Goal: Find contact information: Find contact information

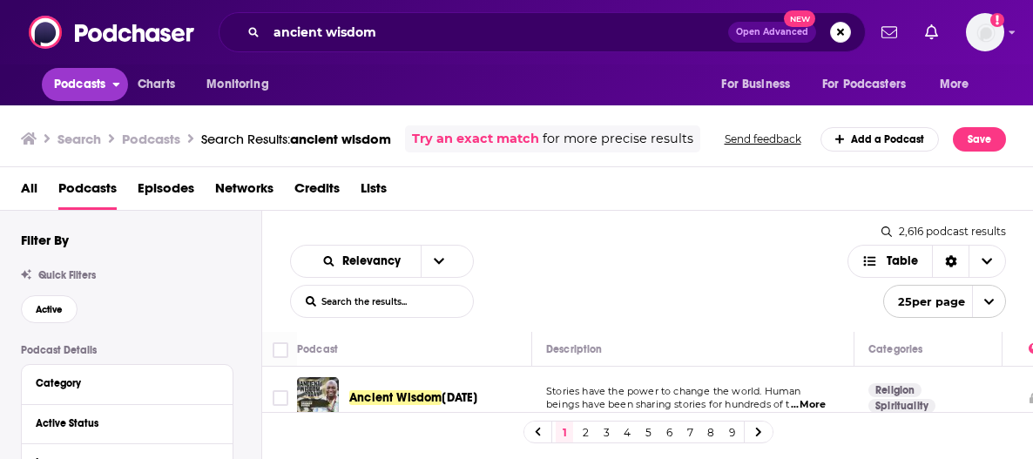
click at [84, 77] on span "Podcasts" at bounding box center [79, 84] width 51 height 24
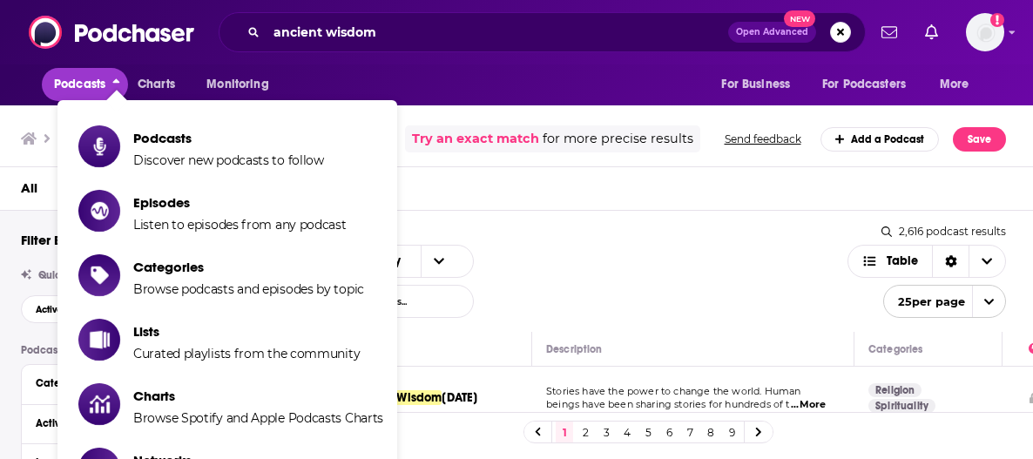
click at [84, 77] on span "Podcasts" at bounding box center [79, 84] width 51 height 24
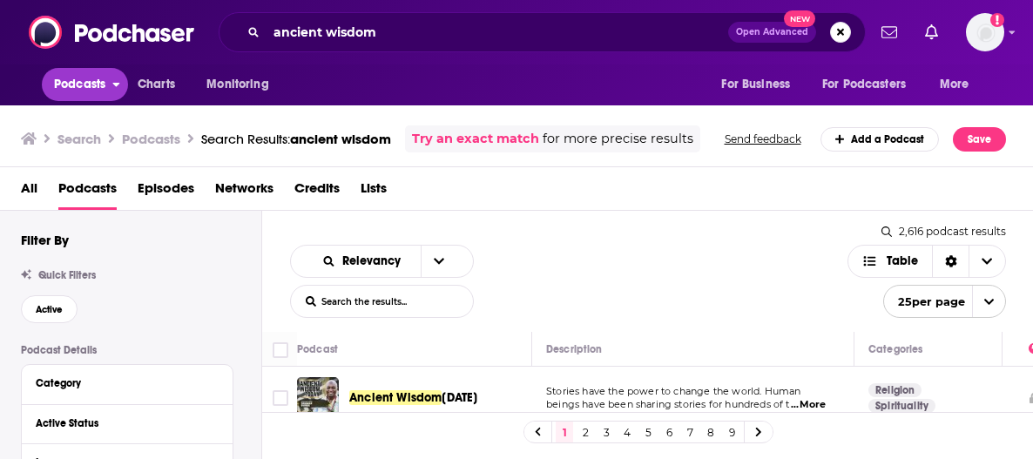
click at [91, 95] on span "Podcasts" at bounding box center [79, 84] width 51 height 24
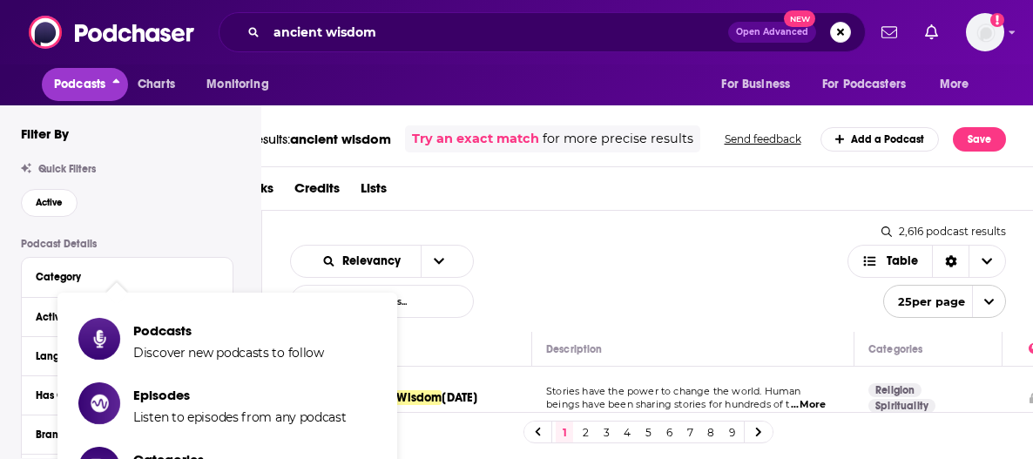
scroll to position [192, 0]
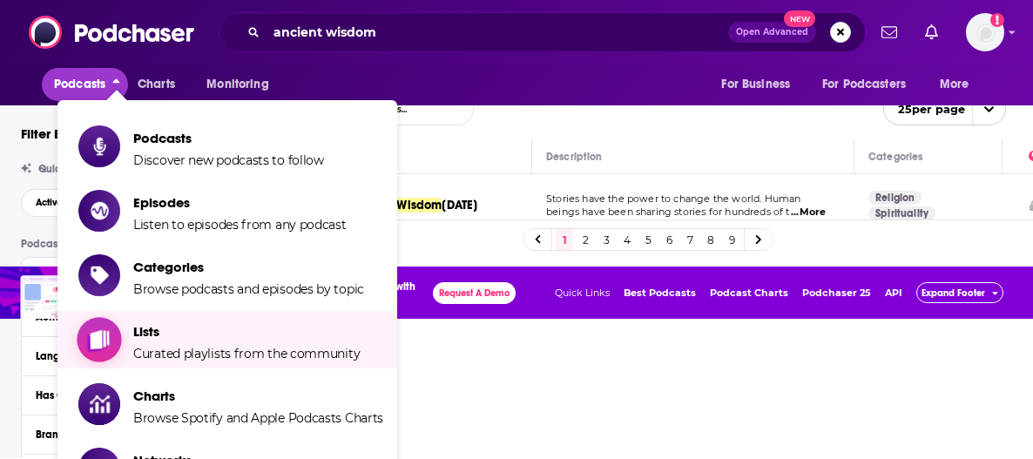
click at [199, 354] on span "Curated playlists from the community" at bounding box center [246, 354] width 226 height 16
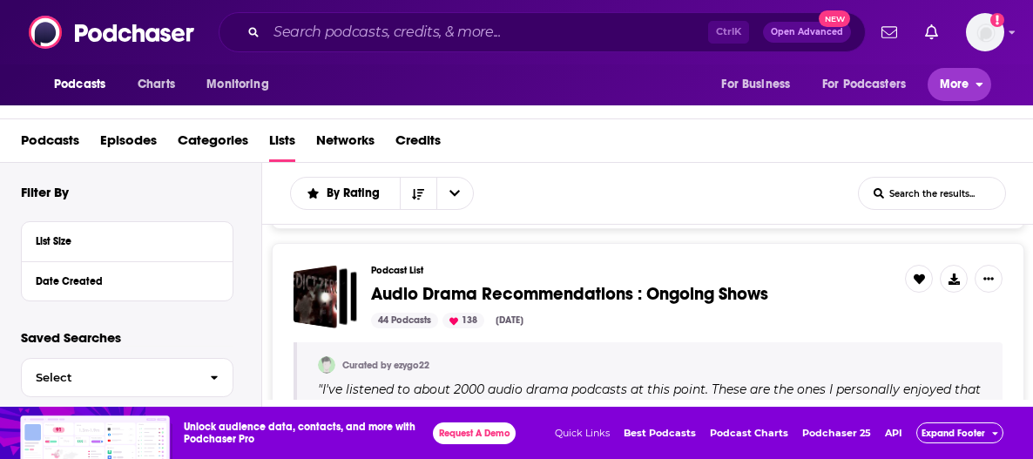
click at [939, 92] on button "More" at bounding box center [959, 84] width 64 height 33
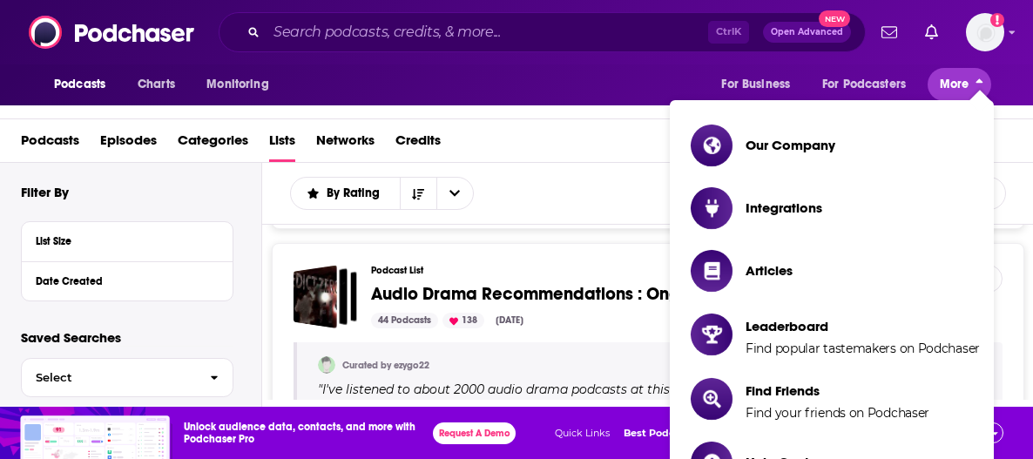
click at [939, 92] on button "More" at bounding box center [959, 84] width 64 height 33
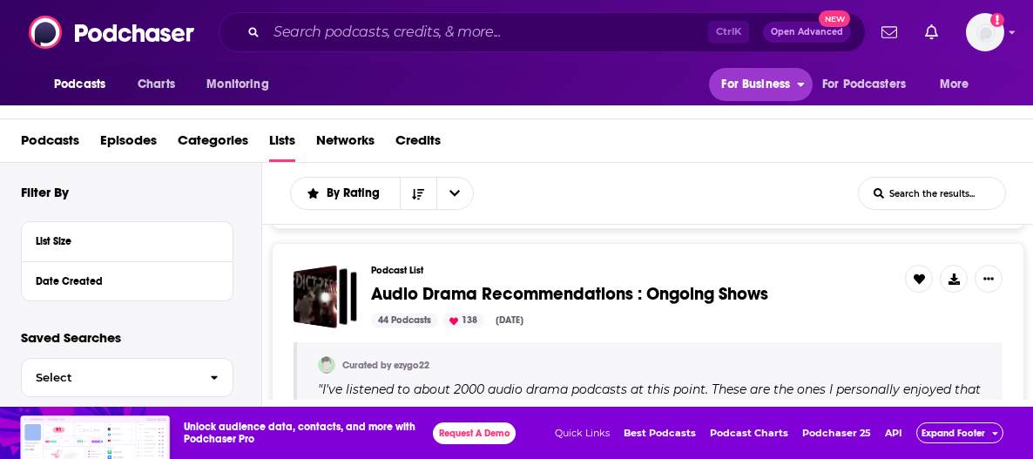
click at [760, 98] on button "For Business" at bounding box center [760, 84] width 103 height 33
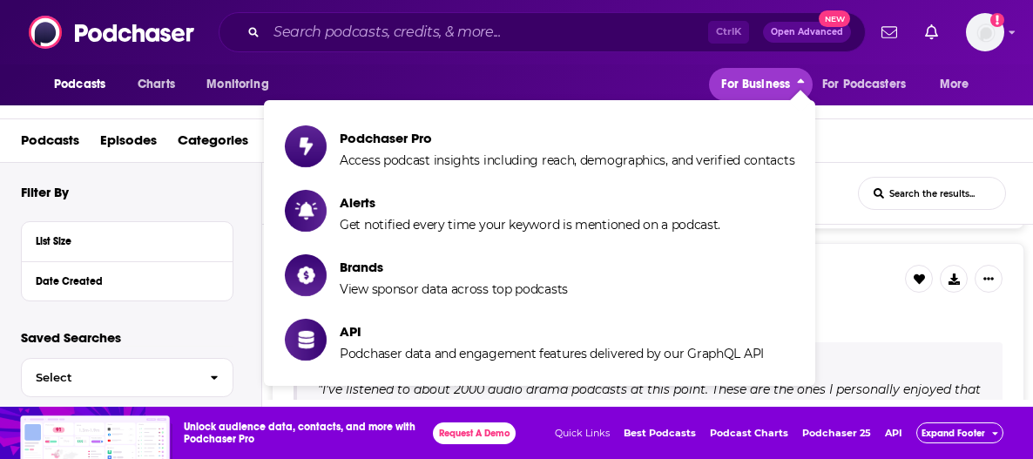
click at [760, 98] on button "For Business" at bounding box center [760, 84] width 103 height 33
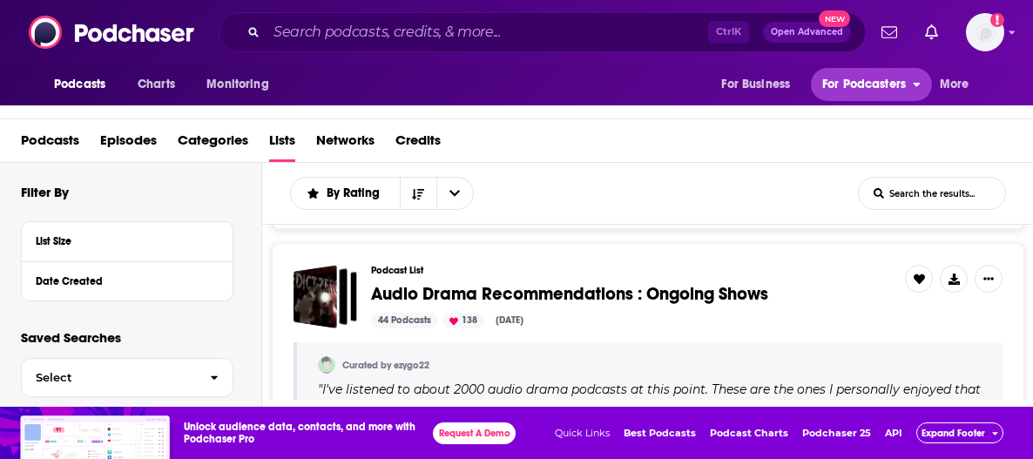
click at [868, 97] on span "For Podcasters" at bounding box center [864, 84] width 84 height 24
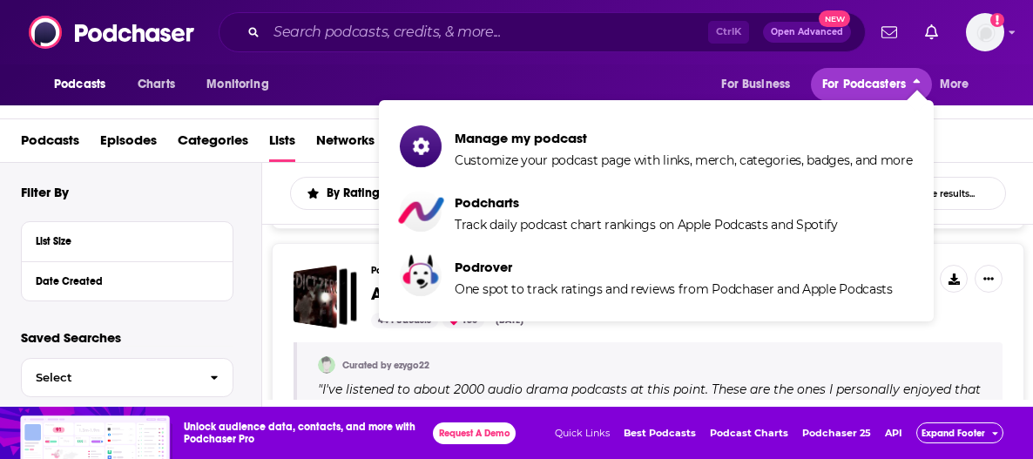
click at [868, 97] on span "For Podcasters" at bounding box center [864, 84] width 84 height 24
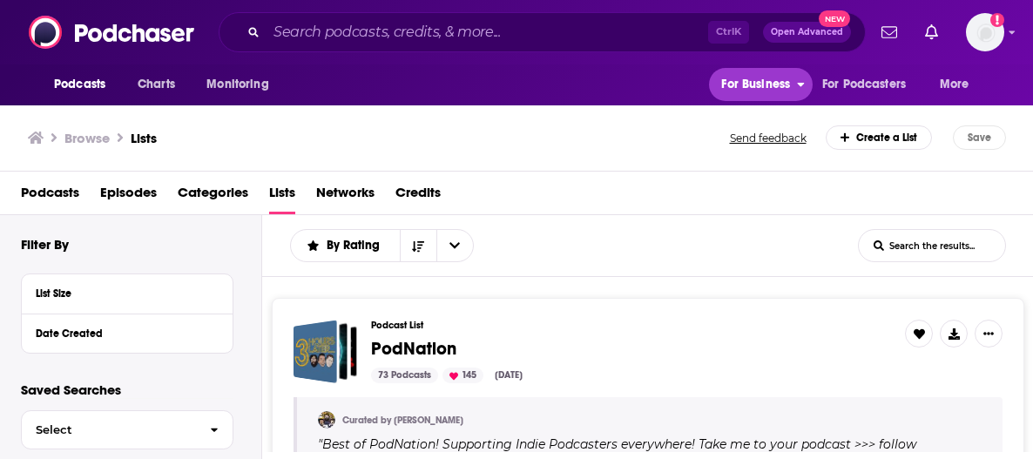
click at [767, 97] on span "For Business" at bounding box center [755, 84] width 69 height 24
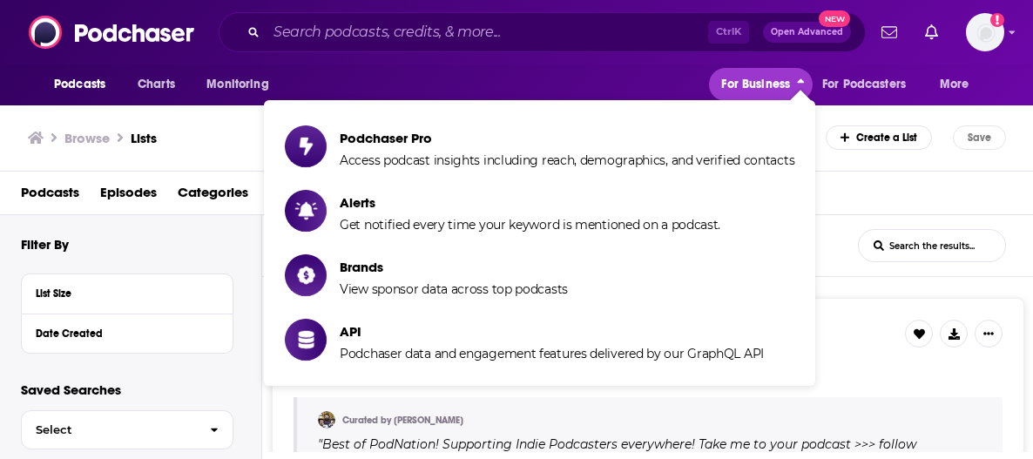
click at [768, 81] on span "For Business" at bounding box center [755, 84] width 69 height 24
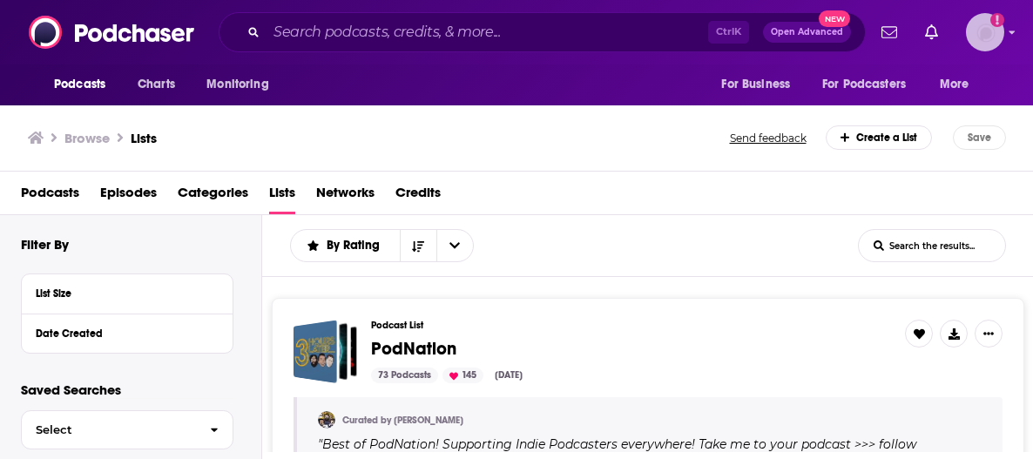
click at [1012, 29] on icon "Show profile menu" at bounding box center [1011, 32] width 7 height 10
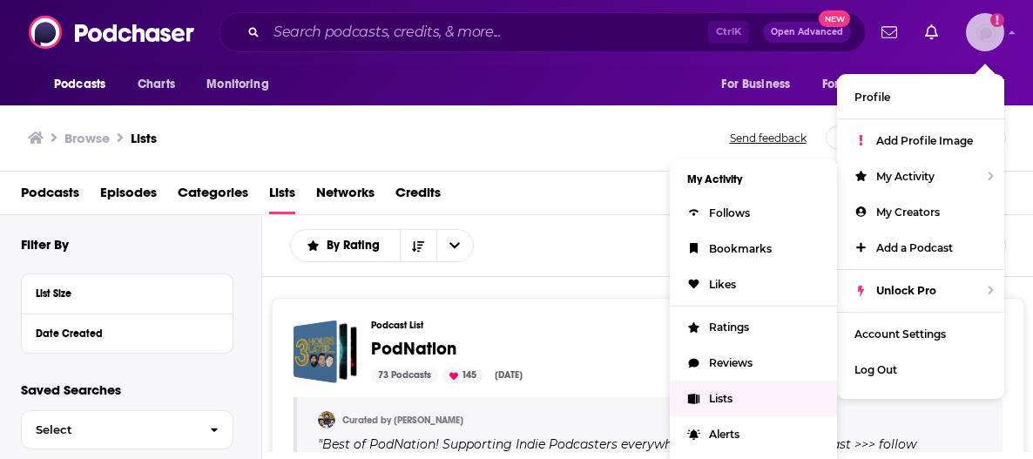
click at [734, 397] on link "Lists" at bounding box center [753, 399] width 167 height 36
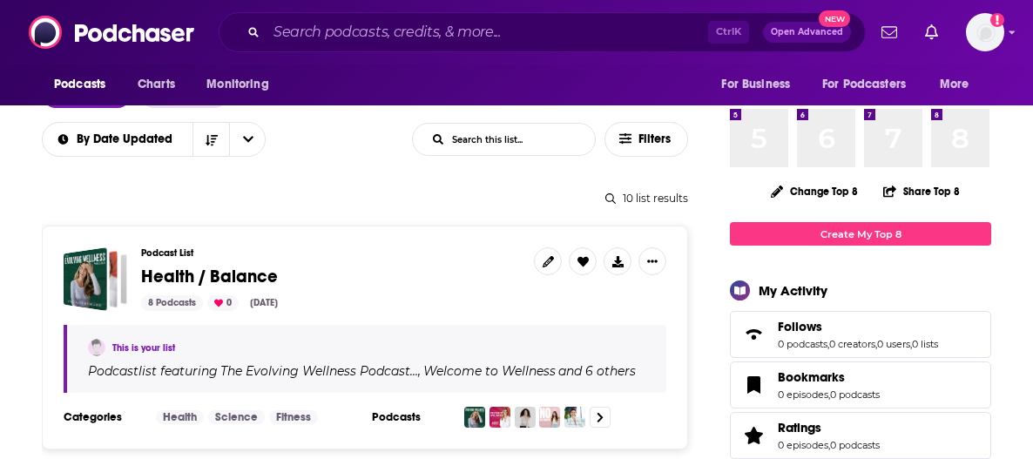
scroll to position [87, 0]
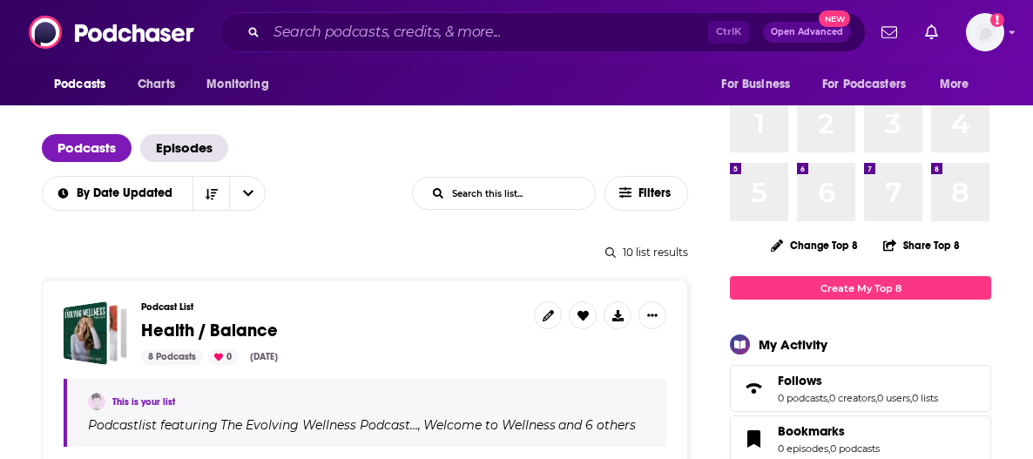
click at [242, 331] on span "Health / Balance" at bounding box center [209, 331] width 137 height 22
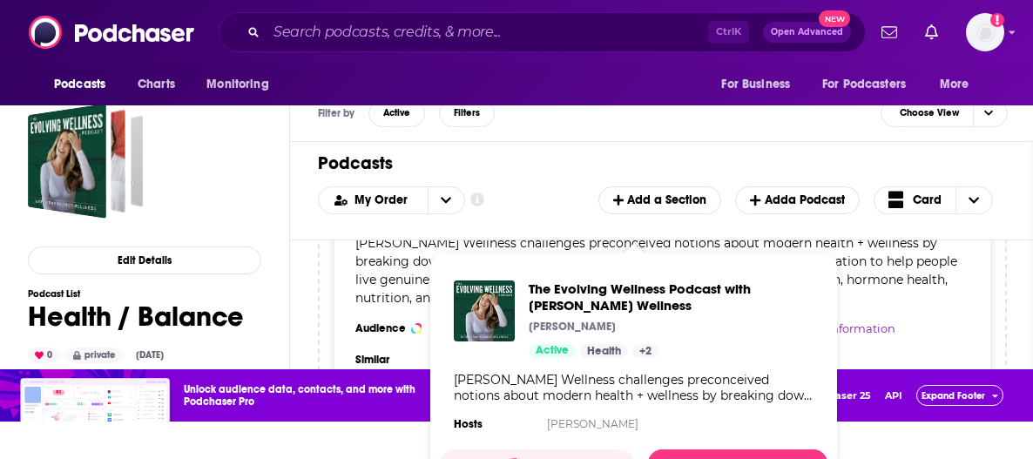
scroll to position [56, 0]
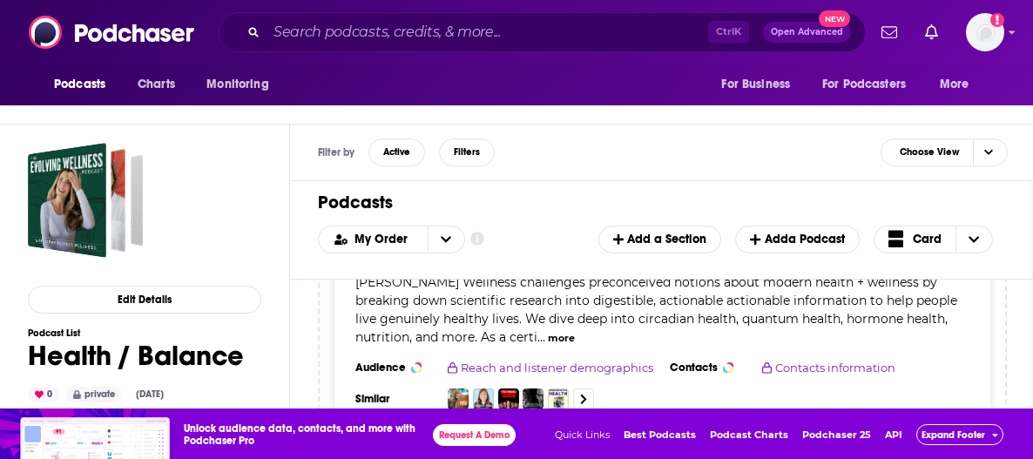
click at [596, 170] on div "Filter by Active Filters Choose View" at bounding box center [662, 153] width 745 height 57
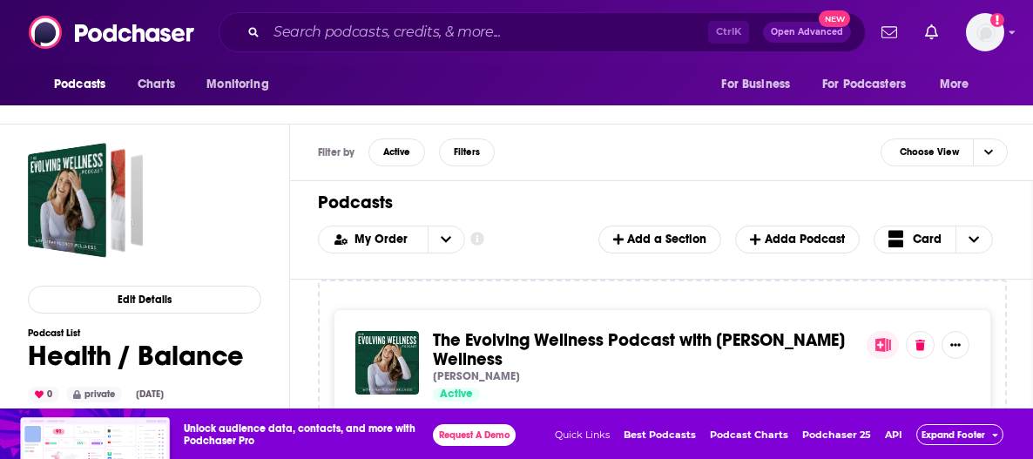
scroll to position [57, 0]
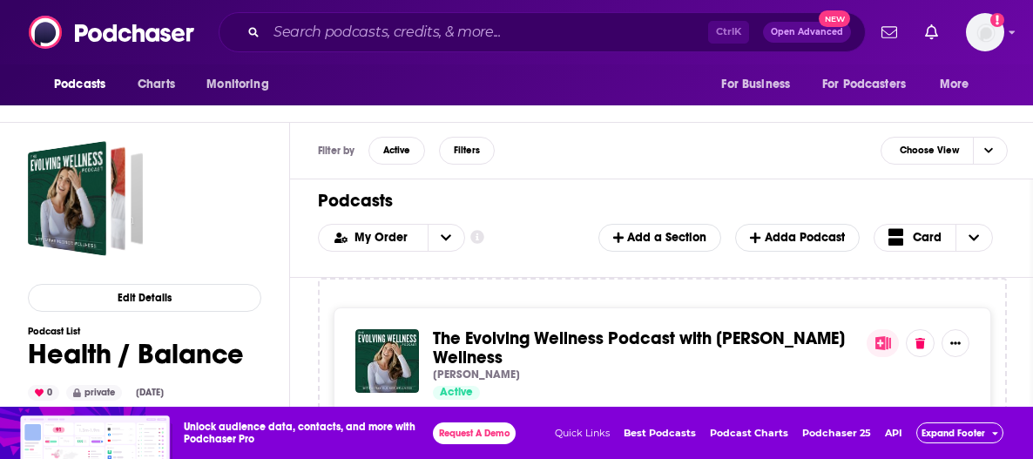
click at [996, 431] on div "Expand Footer" at bounding box center [959, 433] width 77 height 11
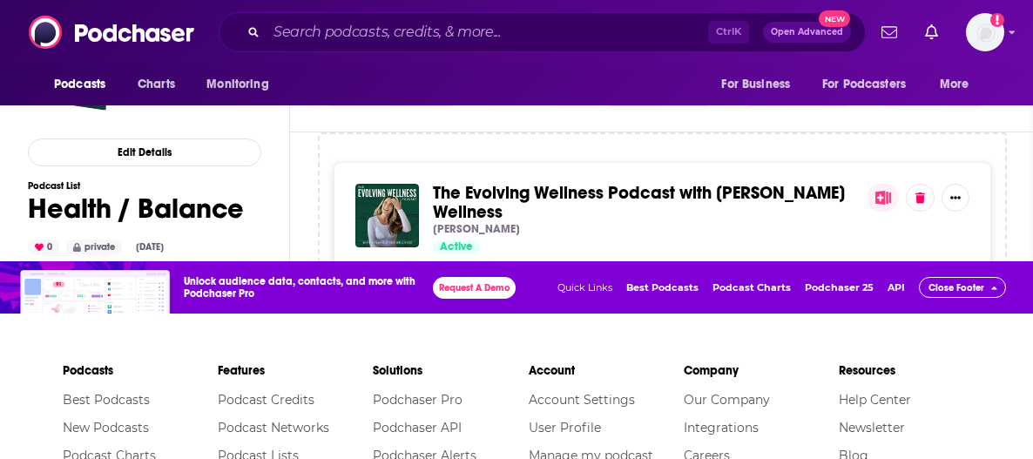
click at [936, 293] on span "Close Footer" at bounding box center [956, 287] width 56 height 11
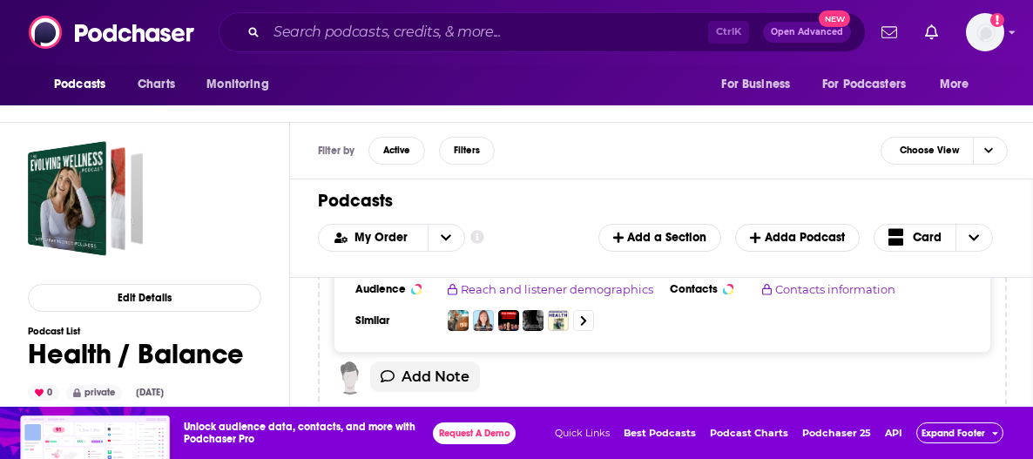
scroll to position [0, 0]
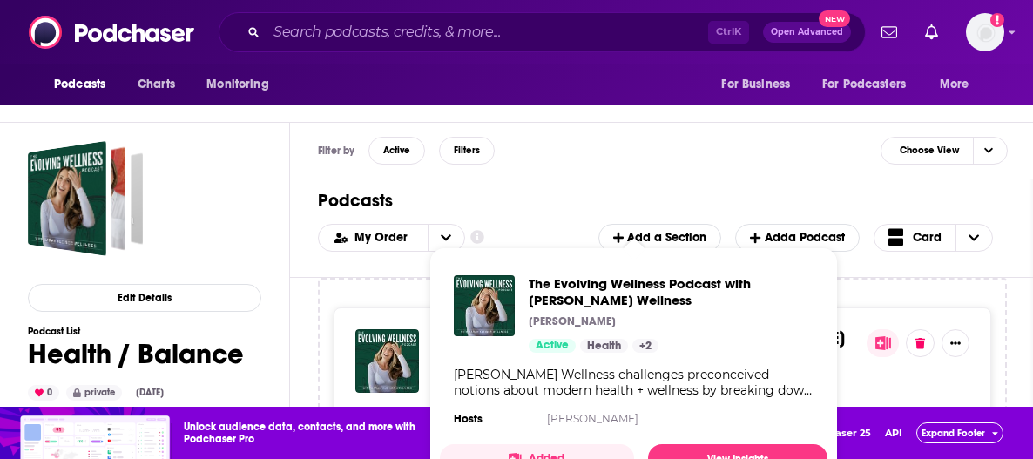
click at [555, 335] on div "The Evolving Wellness Podcast with [PERSON_NAME] Wellness [PERSON_NAME] Active …" at bounding box center [671, 313] width 285 height 77
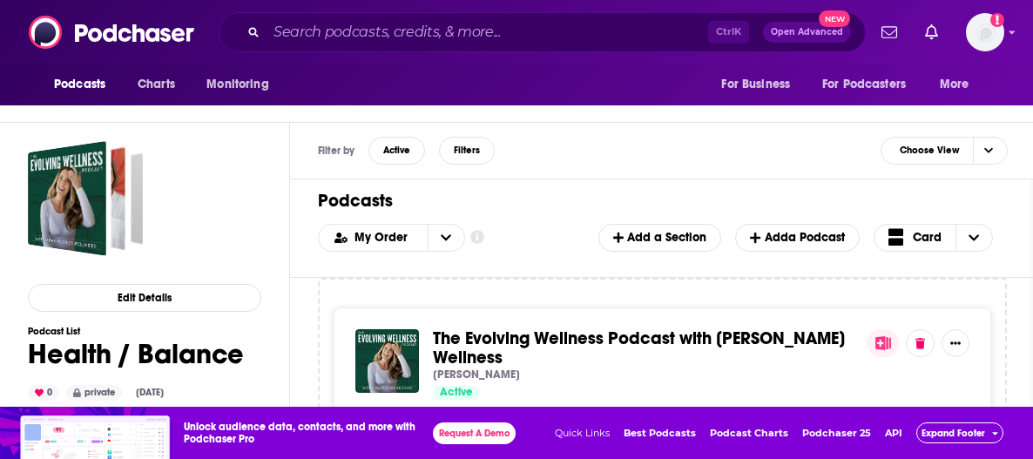
click at [442, 354] on div "Podcasts Charts Monitoring Ctrl K Open Advanced New For Business For Podcasters…" at bounding box center [516, 201] width 1033 height 516
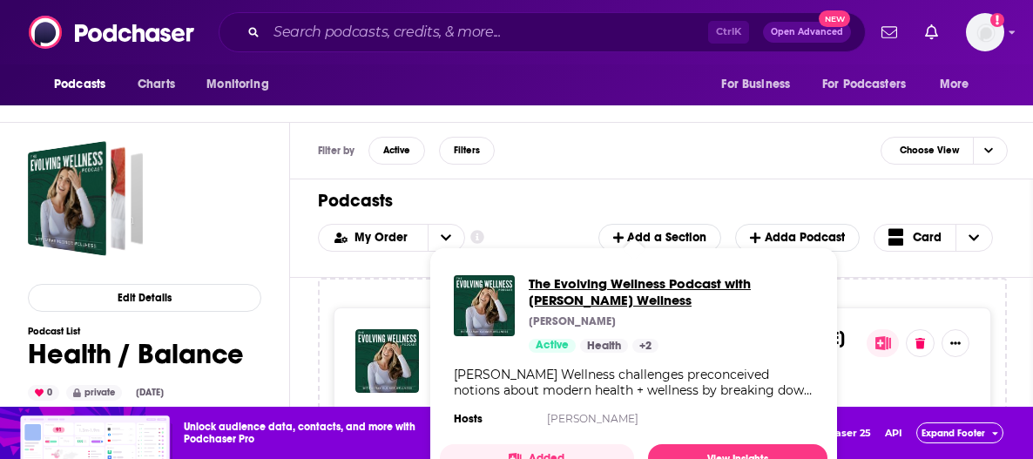
click at [711, 278] on span "The Evolving Wellness Podcast with [PERSON_NAME] Wellness" at bounding box center [671, 291] width 285 height 33
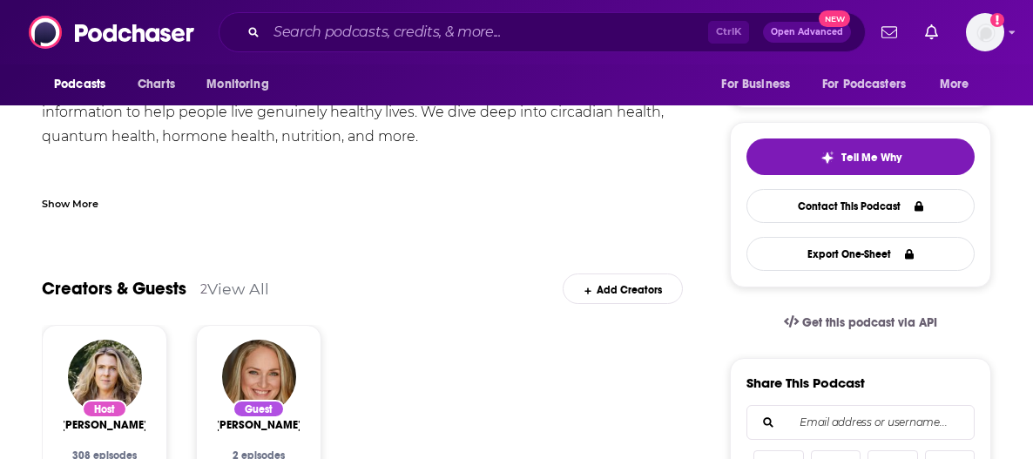
scroll to position [87, 0]
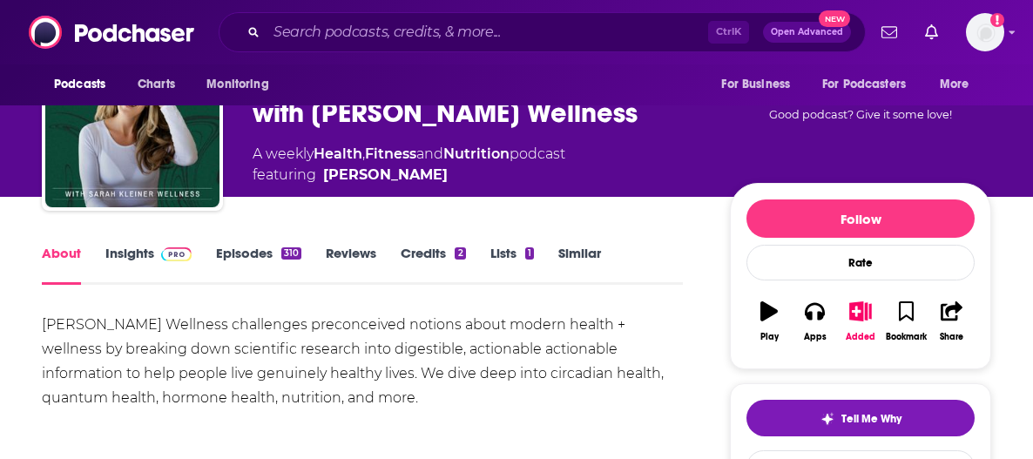
click at [150, 257] on link "Insights" at bounding box center [148, 265] width 86 height 40
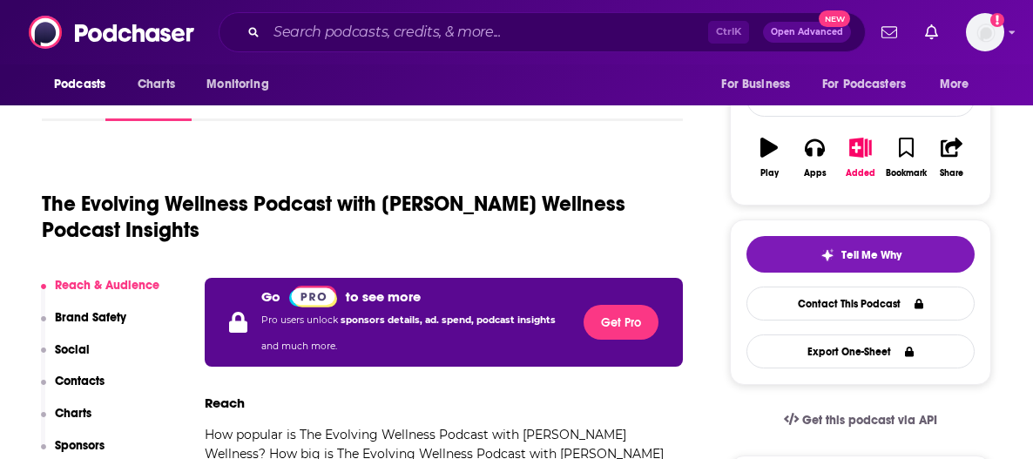
scroll to position [261, 0]
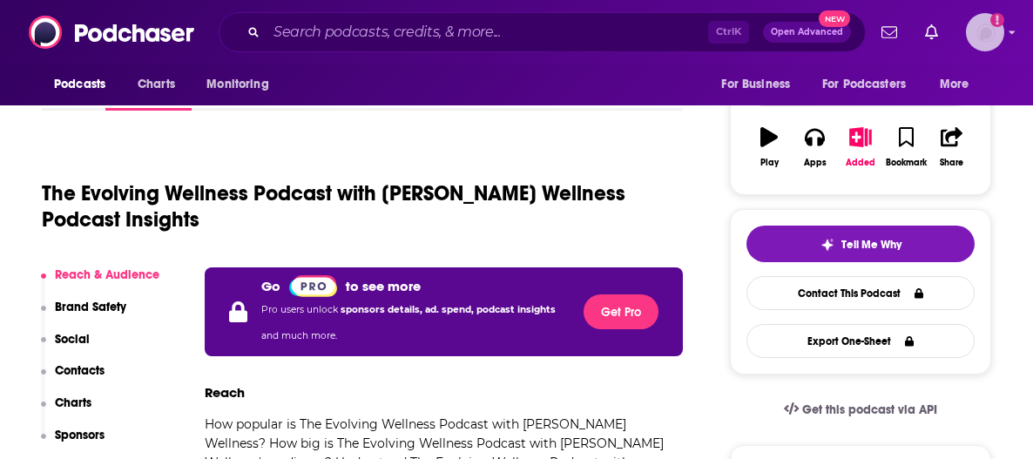
click at [996, 36] on img "Logged in as knesa" at bounding box center [985, 32] width 38 height 38
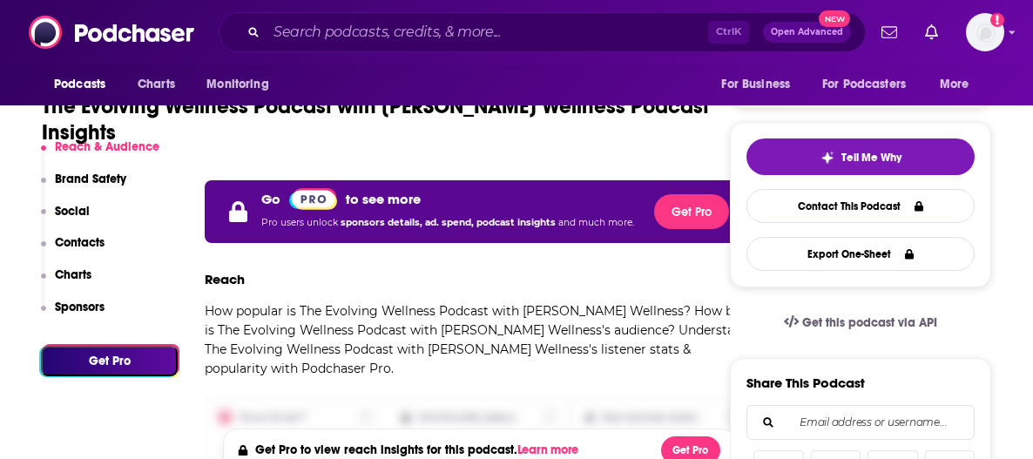
scroll to position [522, 0]
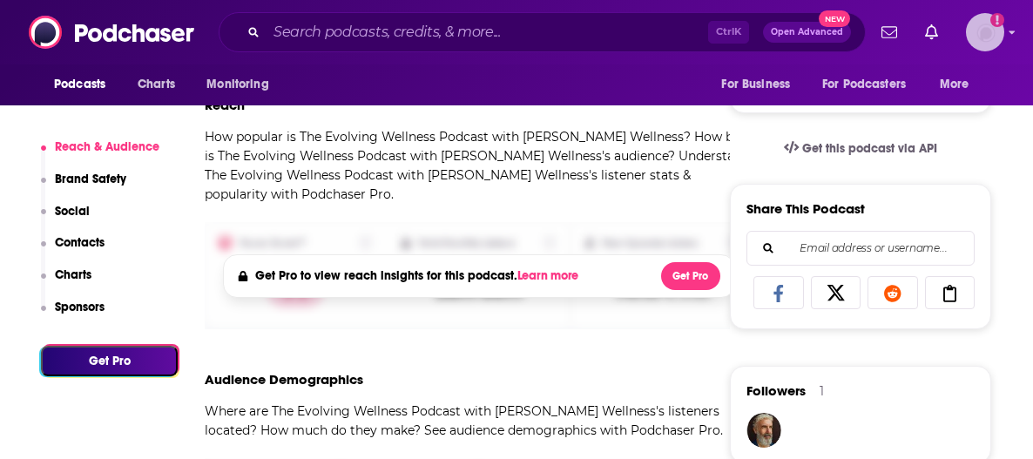
click at [982, 31] on img "Logged in as knesa" at bounding box center [985, 32] width 38 height 38
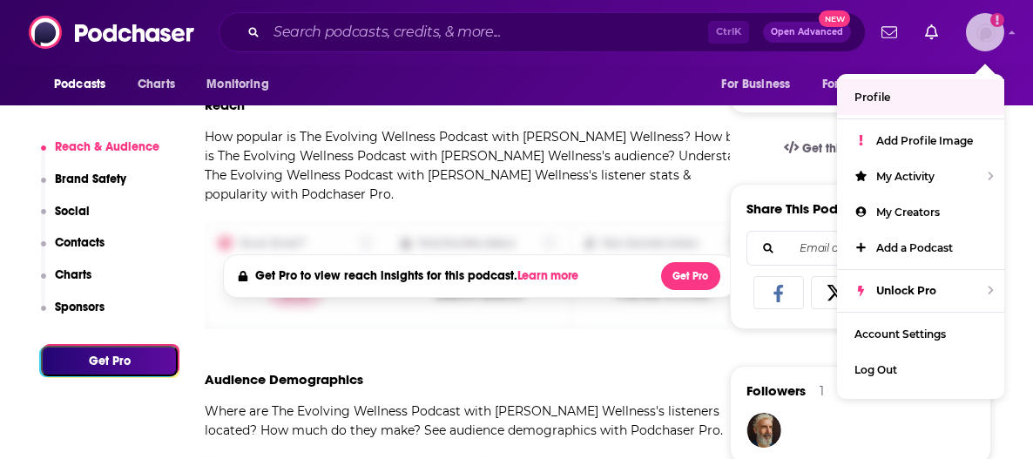
click at [907, 96] on link "Profile" at bounding box center [920, 97] width 167 height 36
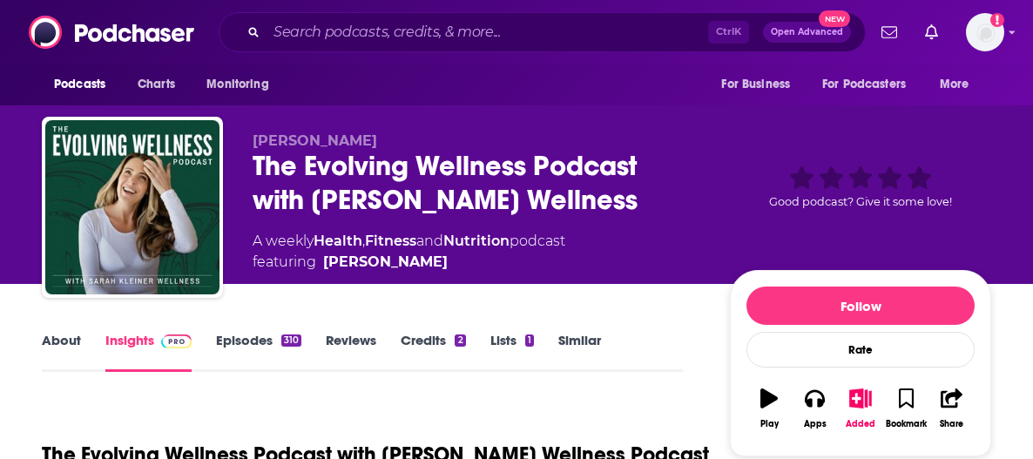
click at [235, 354] on link "Episodes 310" at bounding box center [258, 352] width 85 height 40
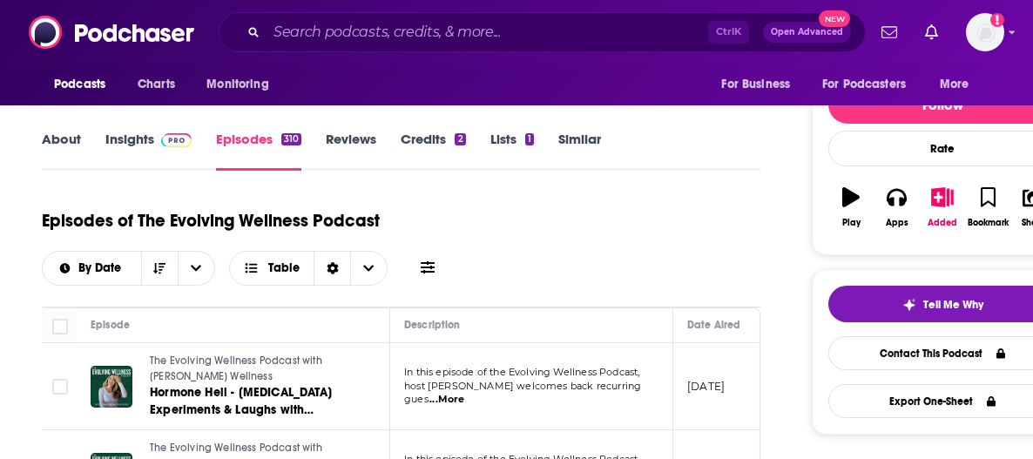
scroll to position [87, 0]
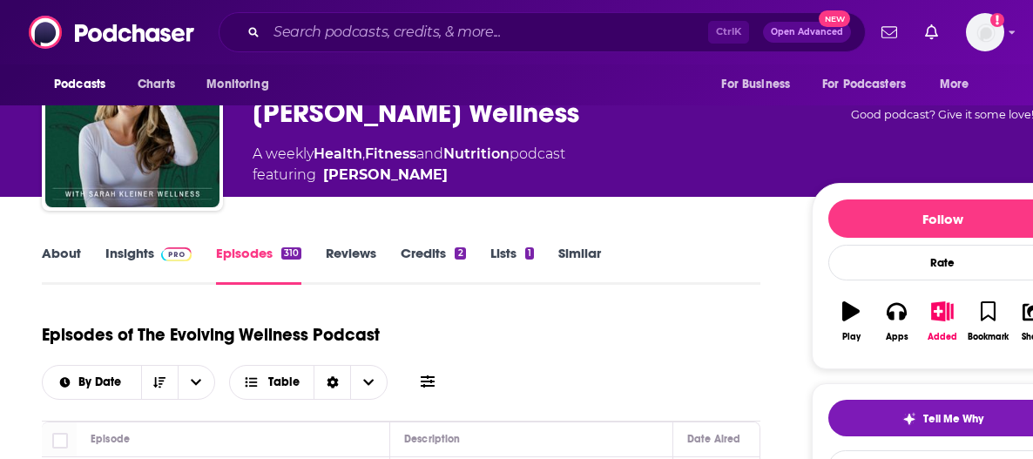
click at [73, 254] on link "About" at bounding box center [61, 265] width 39 height 40
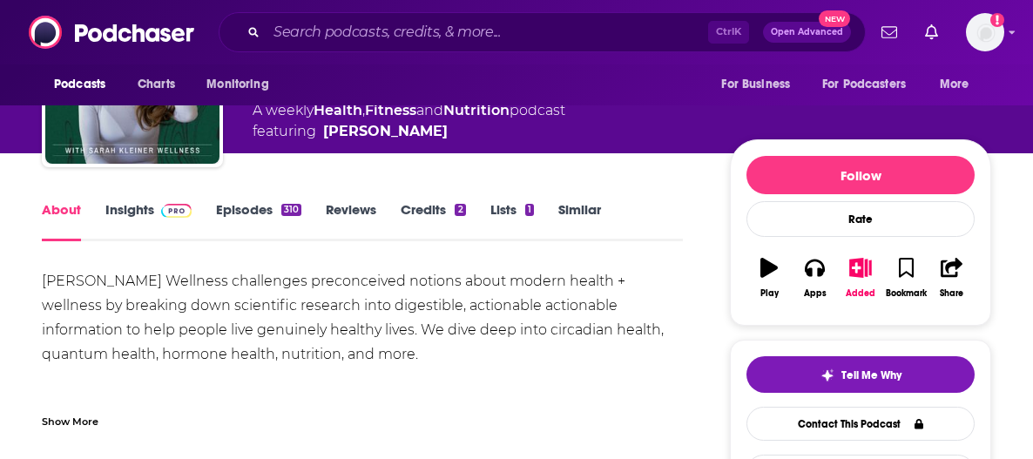
scroll to position [174, 0]
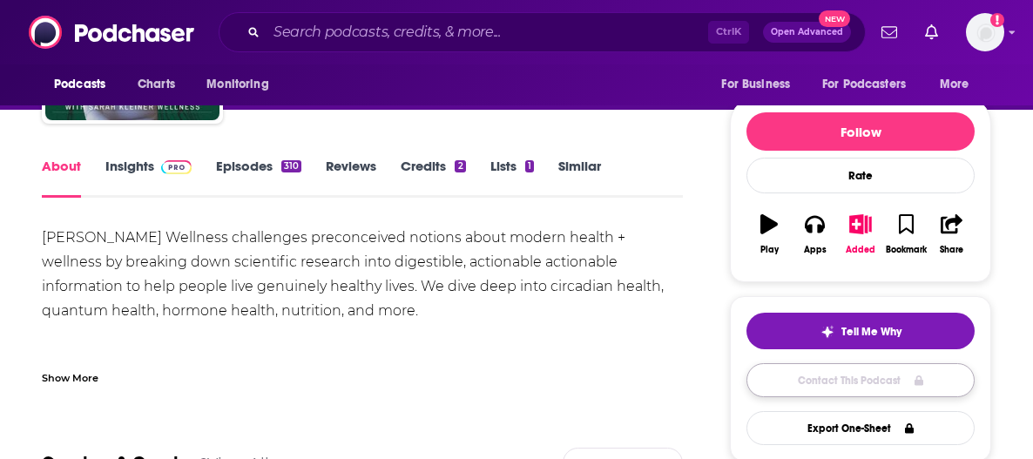
click at [834, 371] on link "Contact This Podcast" at bounding box center [860, 380] width 228 height 34
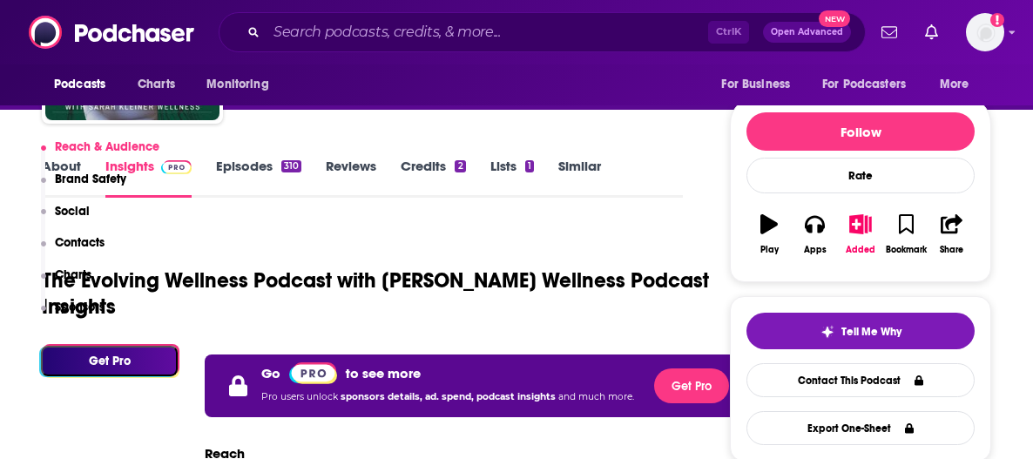
scroll to position [1981, 0]
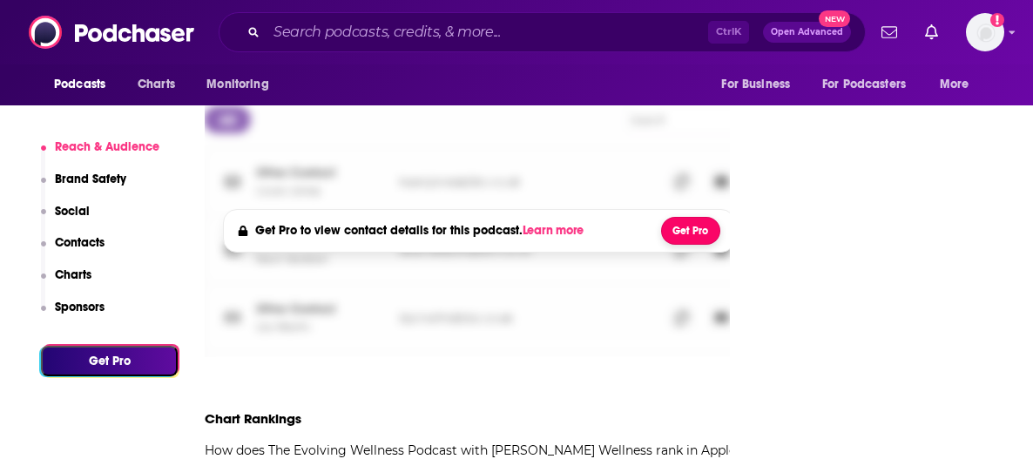
click at [678, 217] on button "Get Pro" at bounding box center [690, 231] width 59 height 28
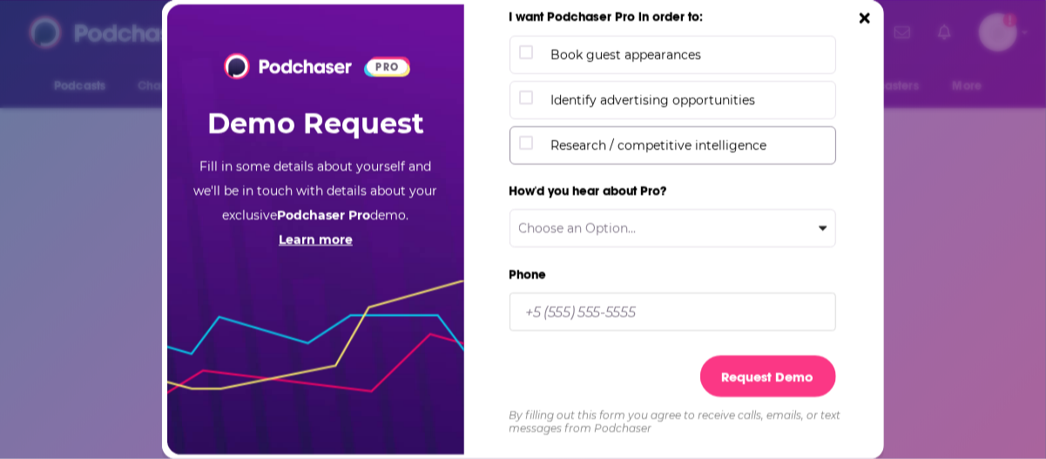
scroll to position [0, 0]
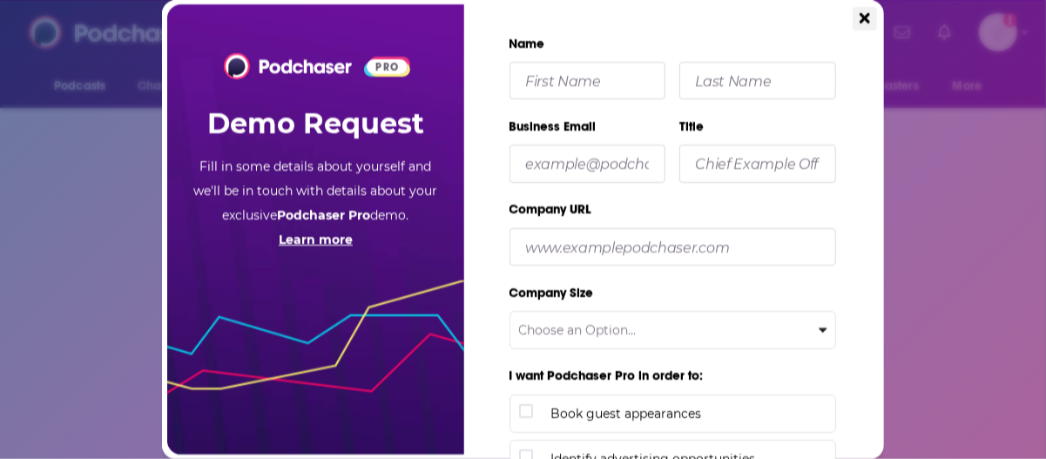
click at [860, 11] on icon "Close" at bounding box center [864, 18] width 10 height 16
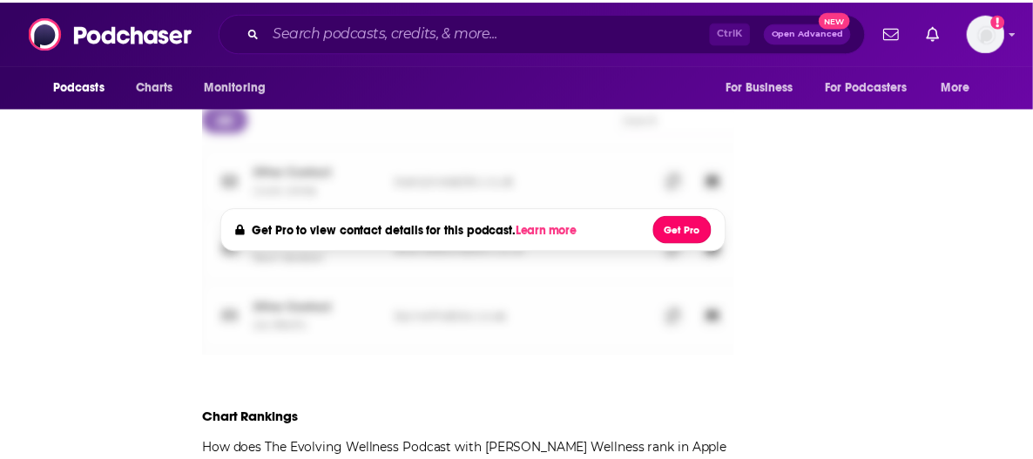
scroll to position [1981, 0]
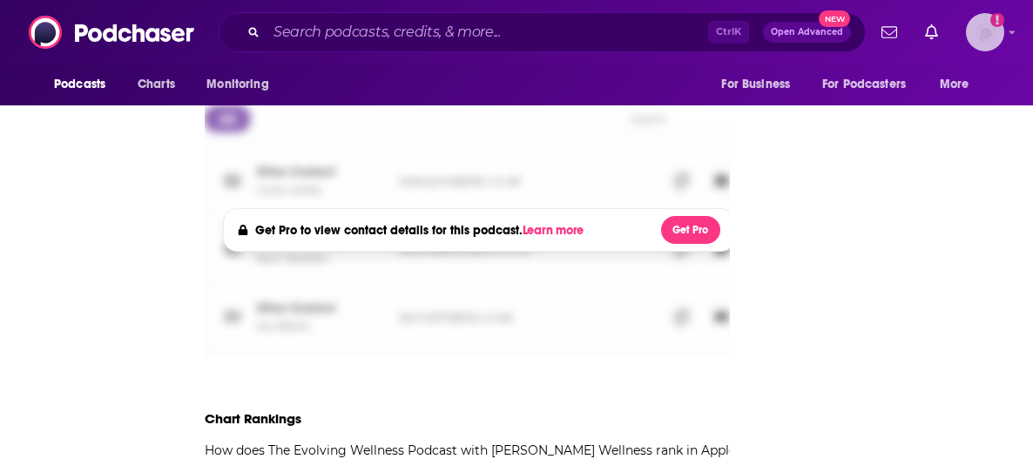
click at [991, 36] on img "Logged in as knesa" at bounding box center [985, 32] width 38 height 38
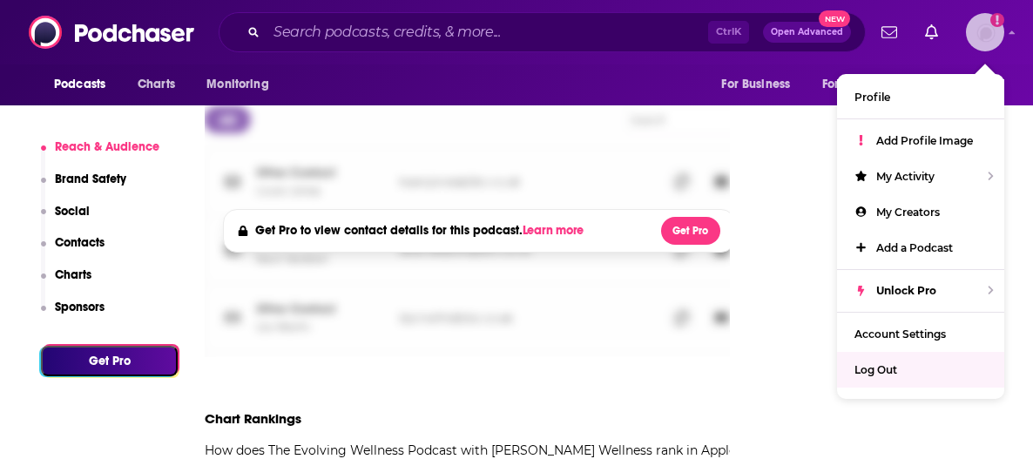
click at [905, 374] on div "Log Out" at bounding box center [920, 370] width 167 height 36
